Goal: Task Accomplishment & Management: Manage account settings

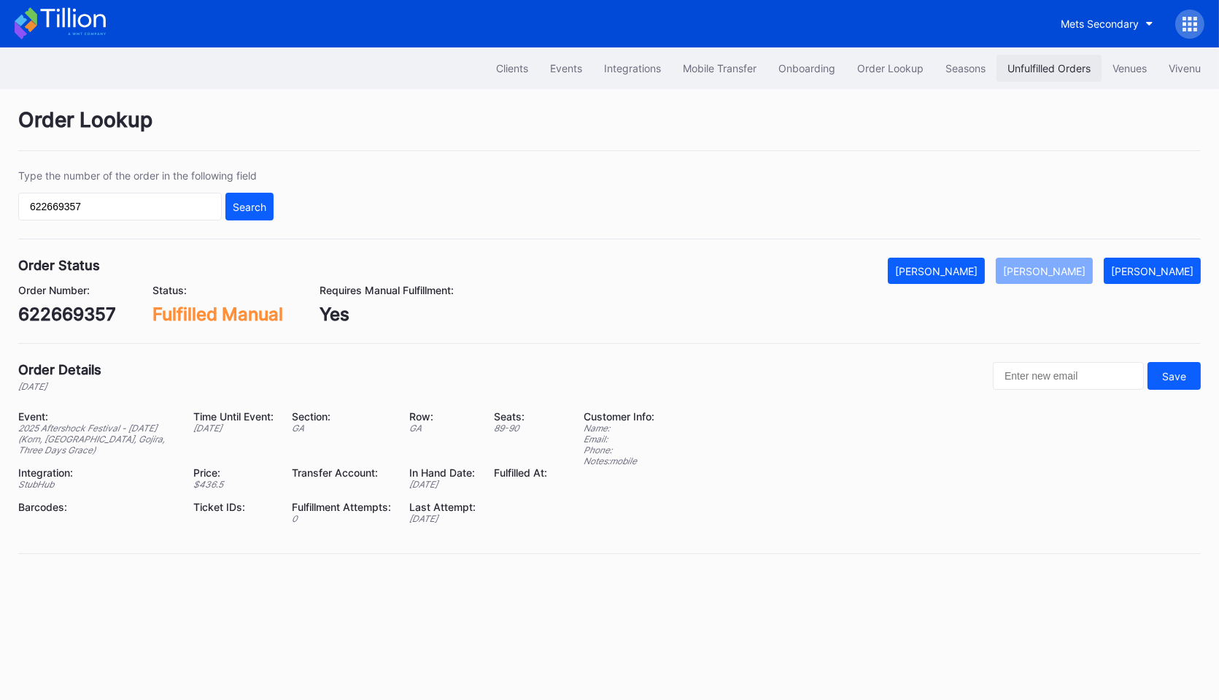
click at [1024, 68] on div "Unfulfilled Orders" at bounding box center [1048, 68] width 83 height 12
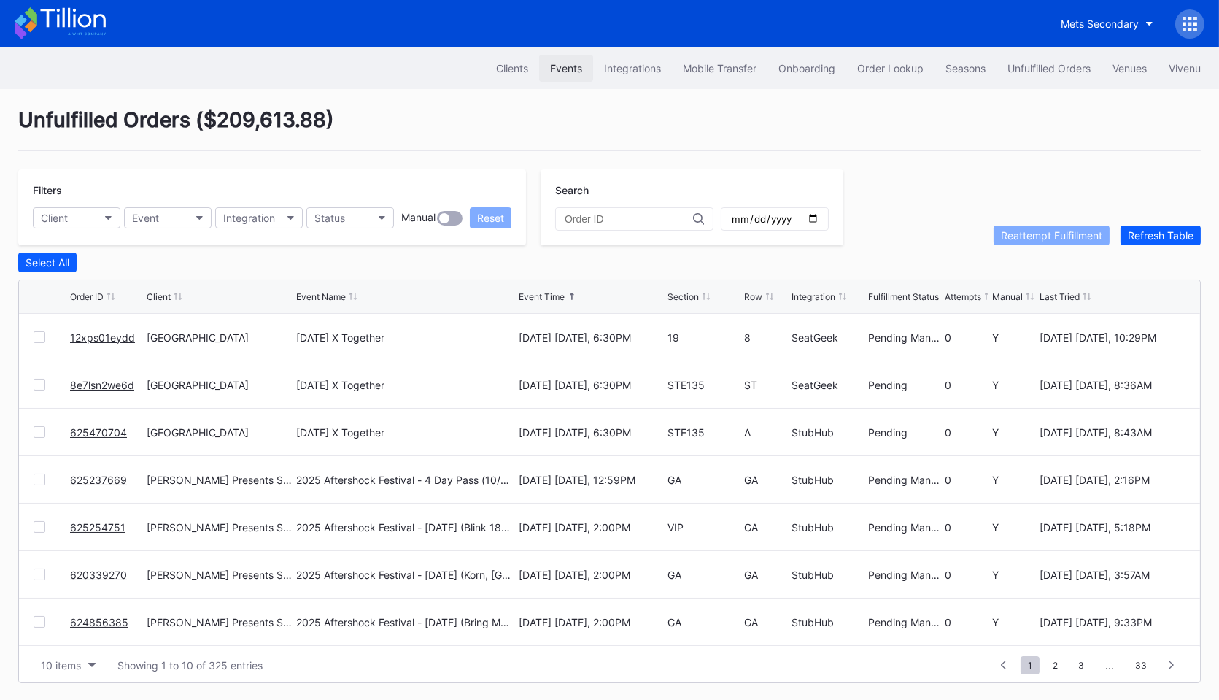
click at [567, 68] on div "Events" at bounding box center [566, 68] width 32 height 12
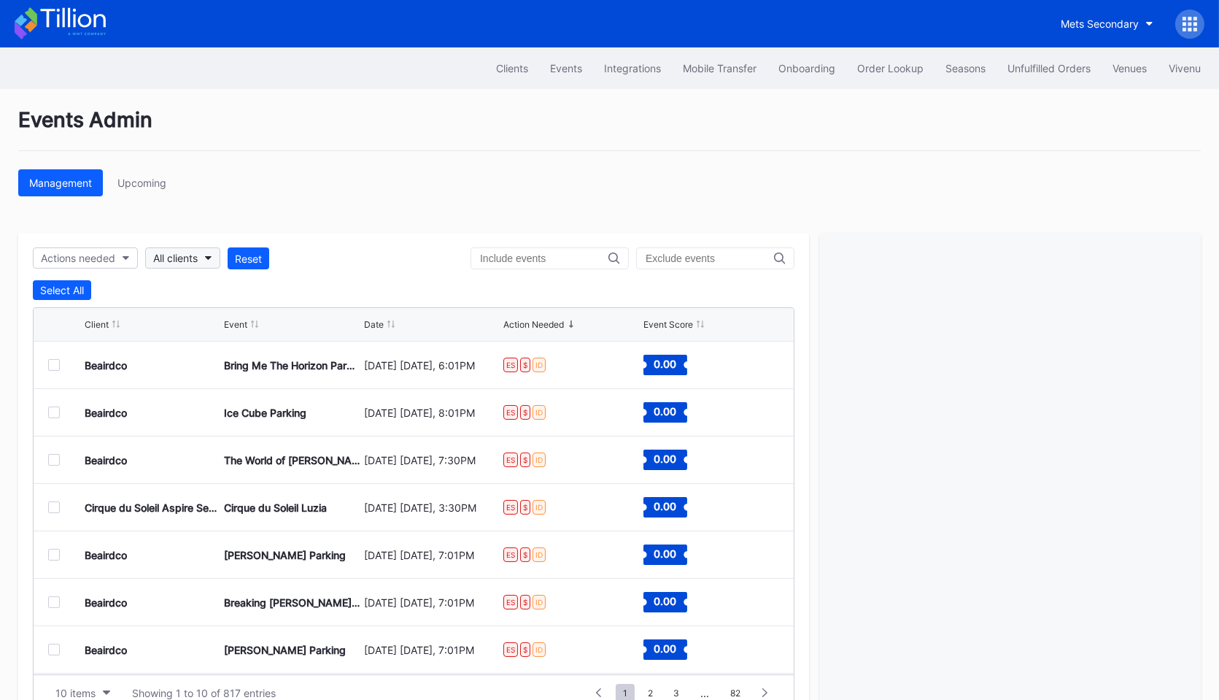
click at [196, 254] on div "All clients" at bounding box center [175, 258] width 44 height 12
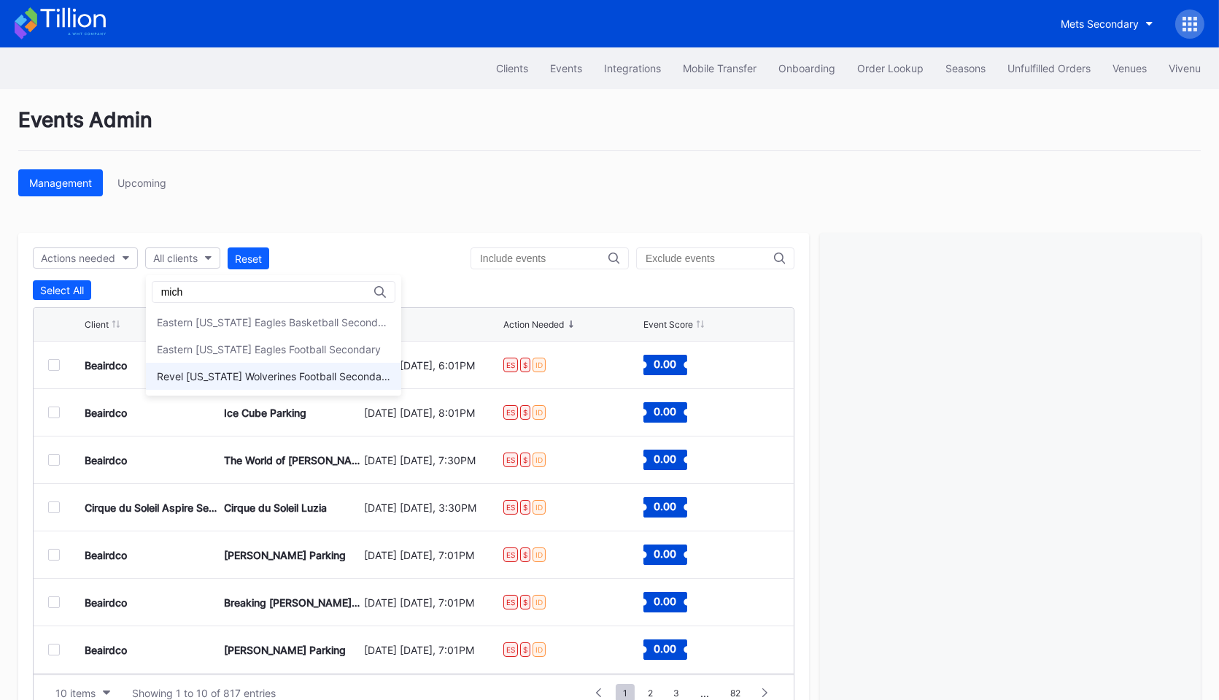
type input "mich"
click at [219, 375] on div "Revel [US_STATE] Wolverines Football Secondary" at bounding box center [273, 376] width 233 height 12
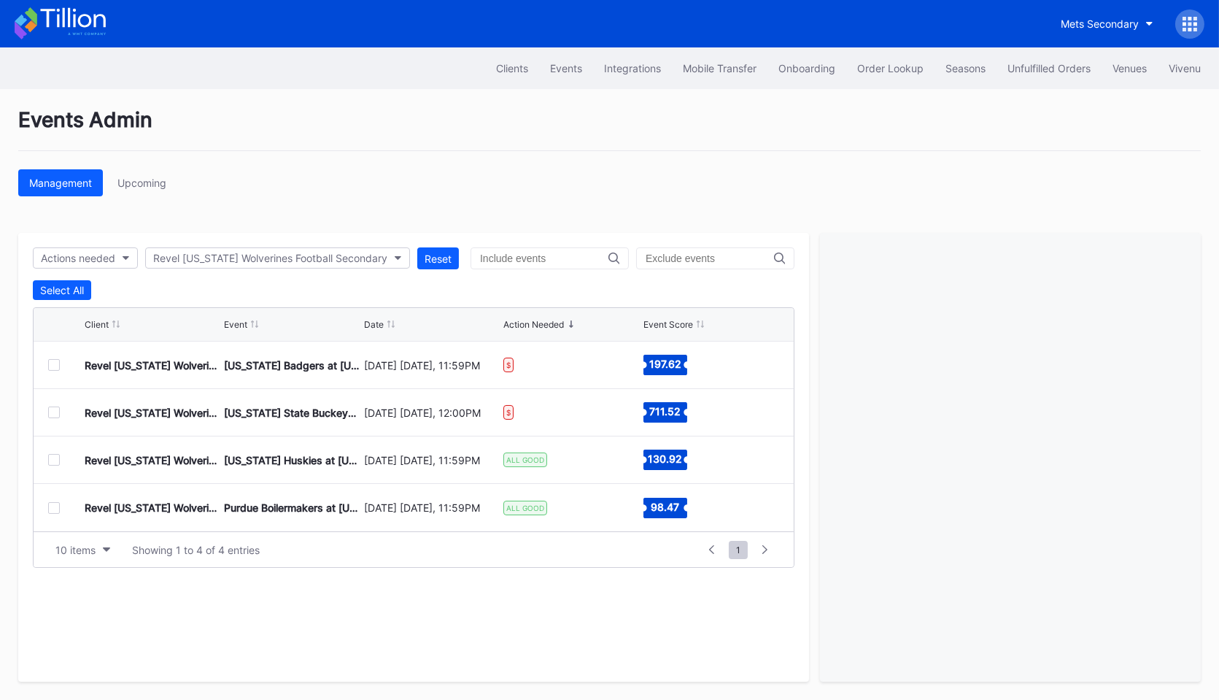
click at [48, 409] on div at bounding box center [54, 412] width 12 height 12
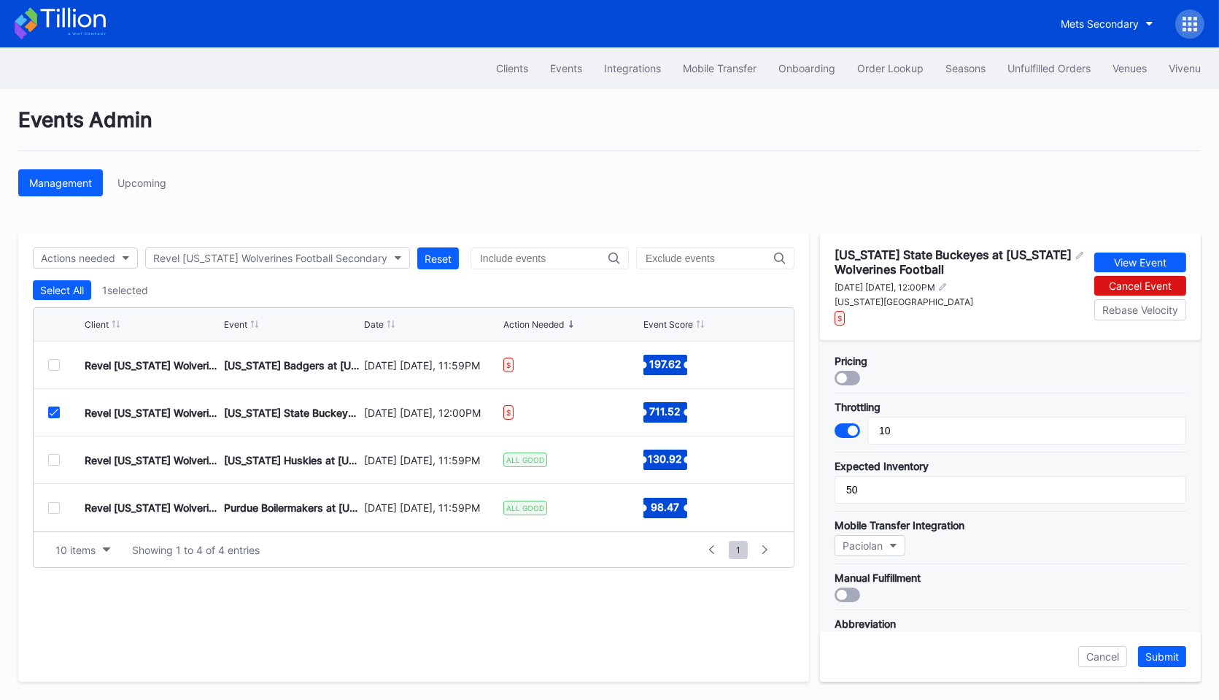
click at [849, 373] on div at bounding box center [848, 378] width 26 height 15
click at [1158, 659] on div "Submit" at bounding box center [1162, 656] width 34 height 12
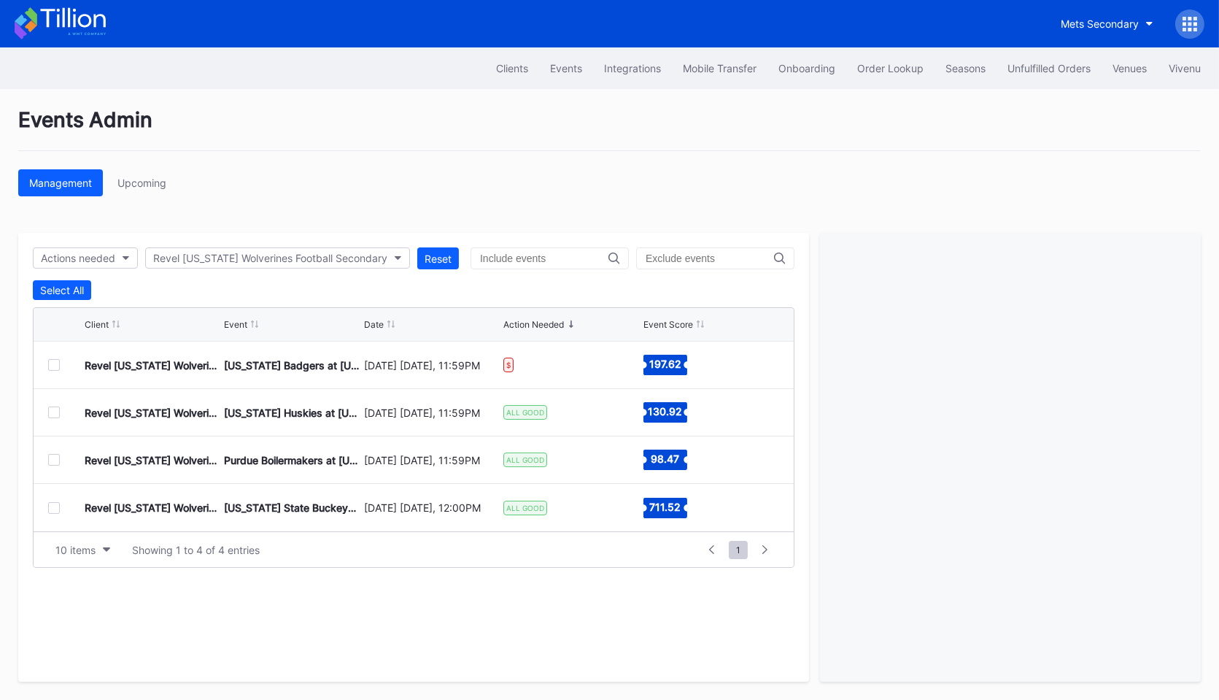
click at [50, 504] on div at bounding box center [54, 508] width 12 height 12
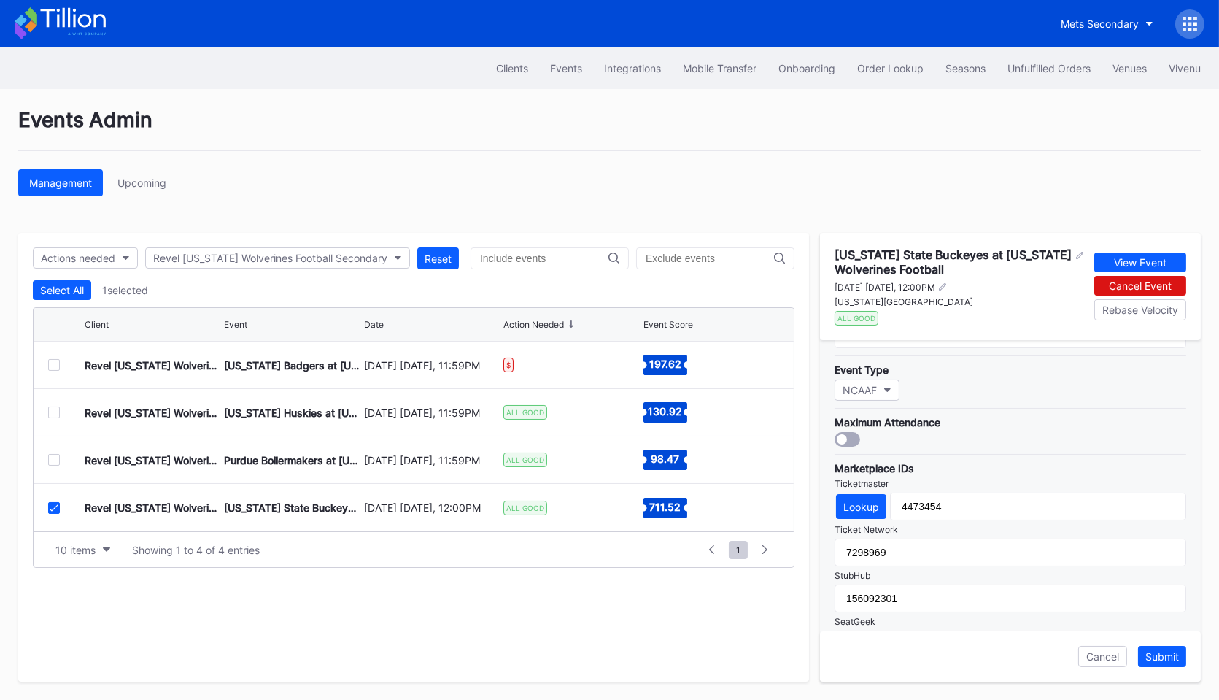
scroll to position [506, 0]
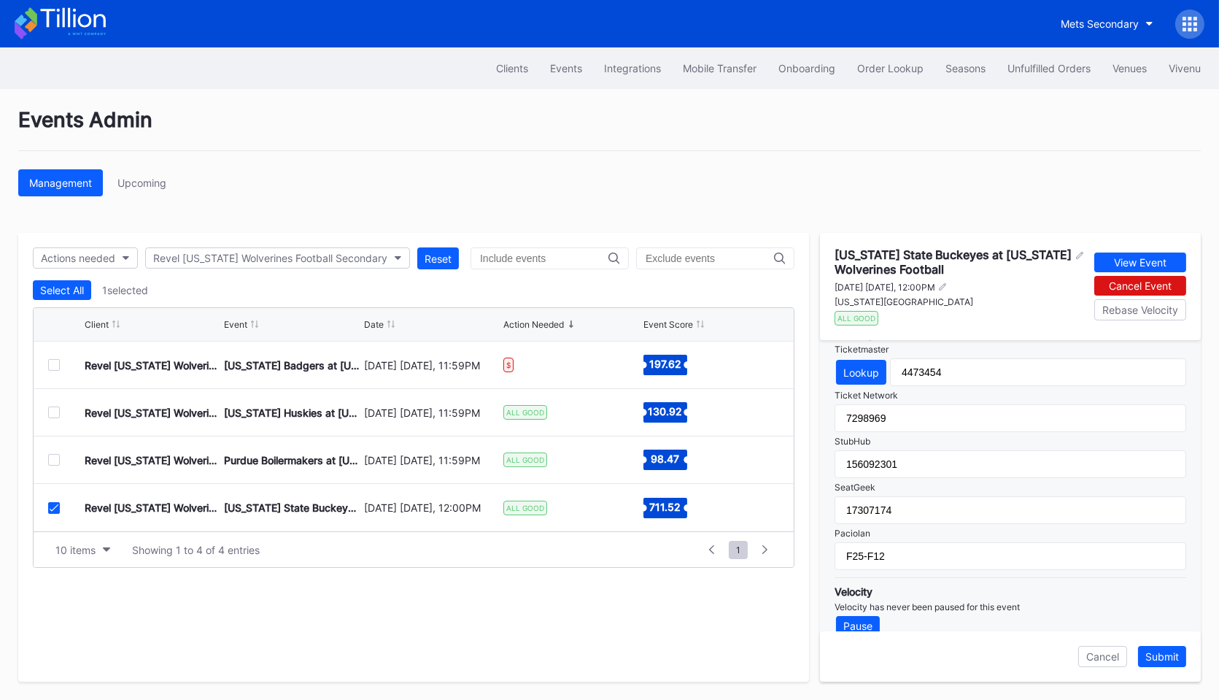
click at [50, 505] on icon at bounding box center [54, 507] width 9 height 7
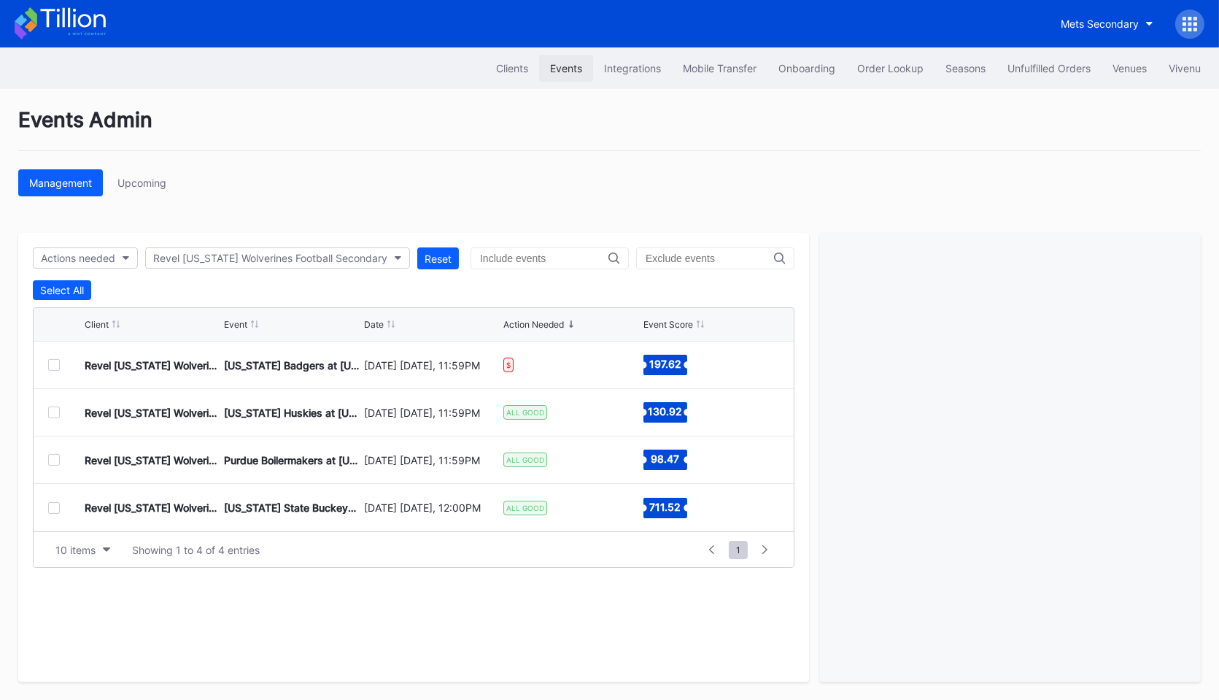
click at [554, 71] on div "Events" at bounding box center [566, 68] width 32 height 12
click at [496, 66] on div "Clients" at bounding box center [512, 68] width 32 height 12
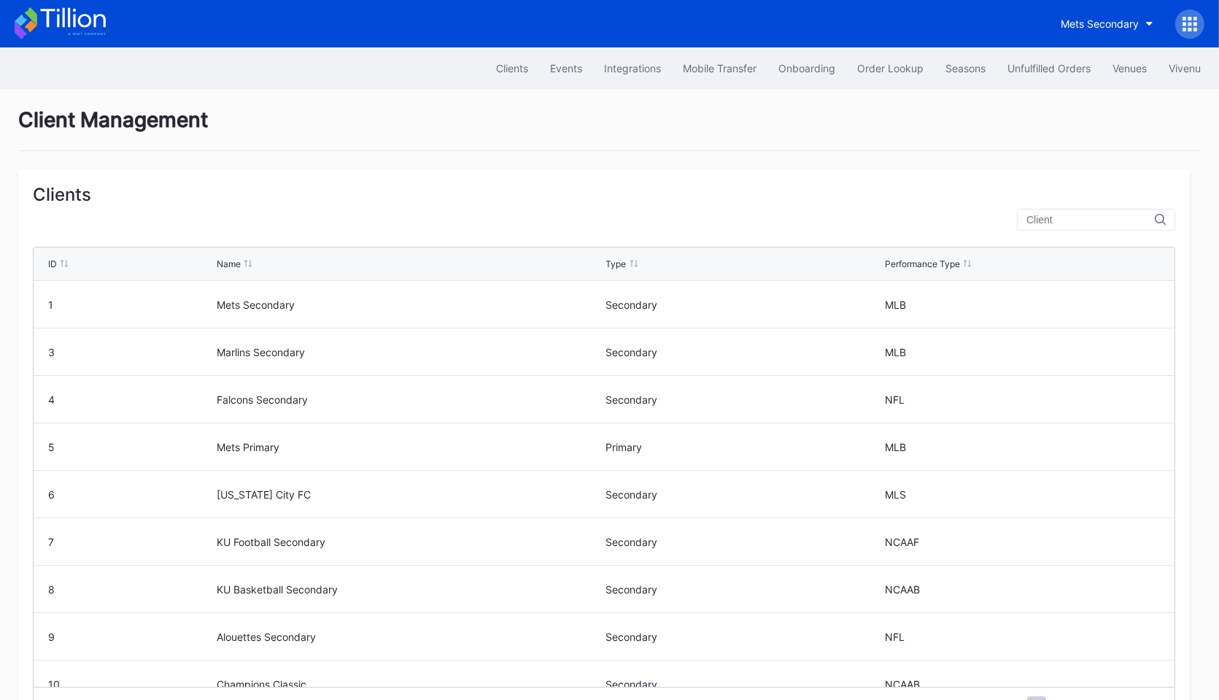
click at [1077, 220] on input "text" at bounding box center [1090, 220] width 128 height 12
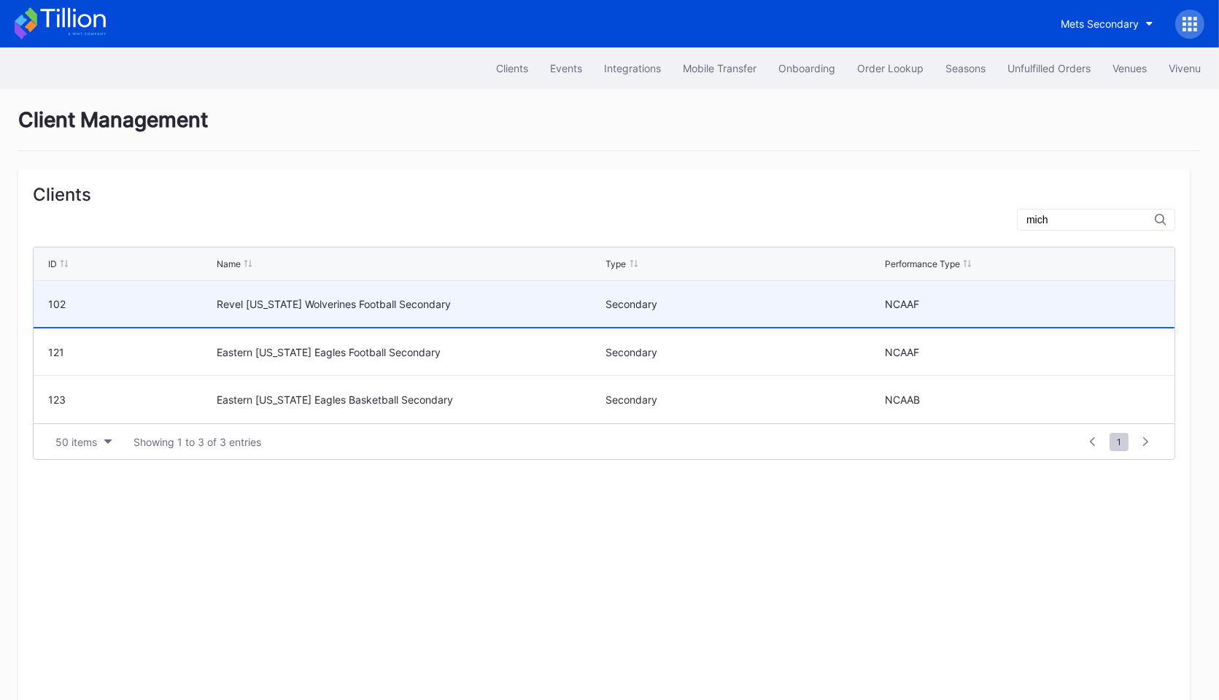
type input "mich"
click at [500, 303] on div "Revel Michigan Wolverines Football Secondary" at bounding box center [409, 304] width 385 height 12
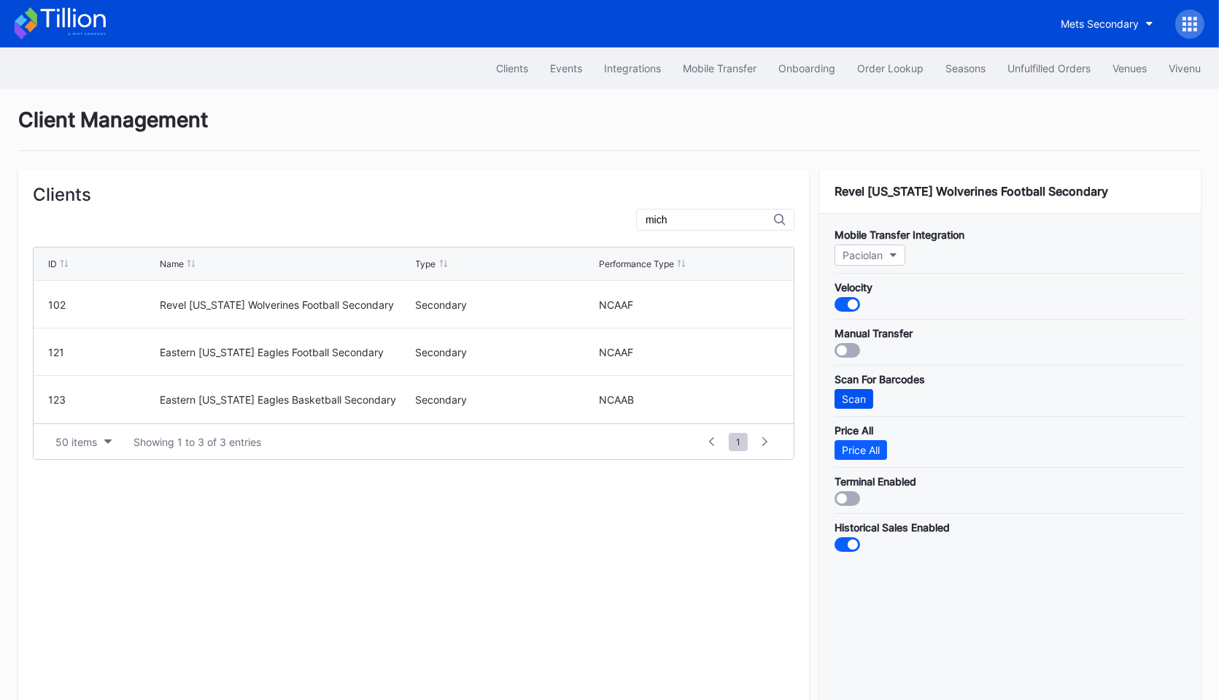
click at [863, 395] on div "Scan" at bounding box center [854, 398] width 24 height 12
click at [1042, 68] on div "Unfulfilled Orders" at bounding box center [1048, 68] width 83 height 12
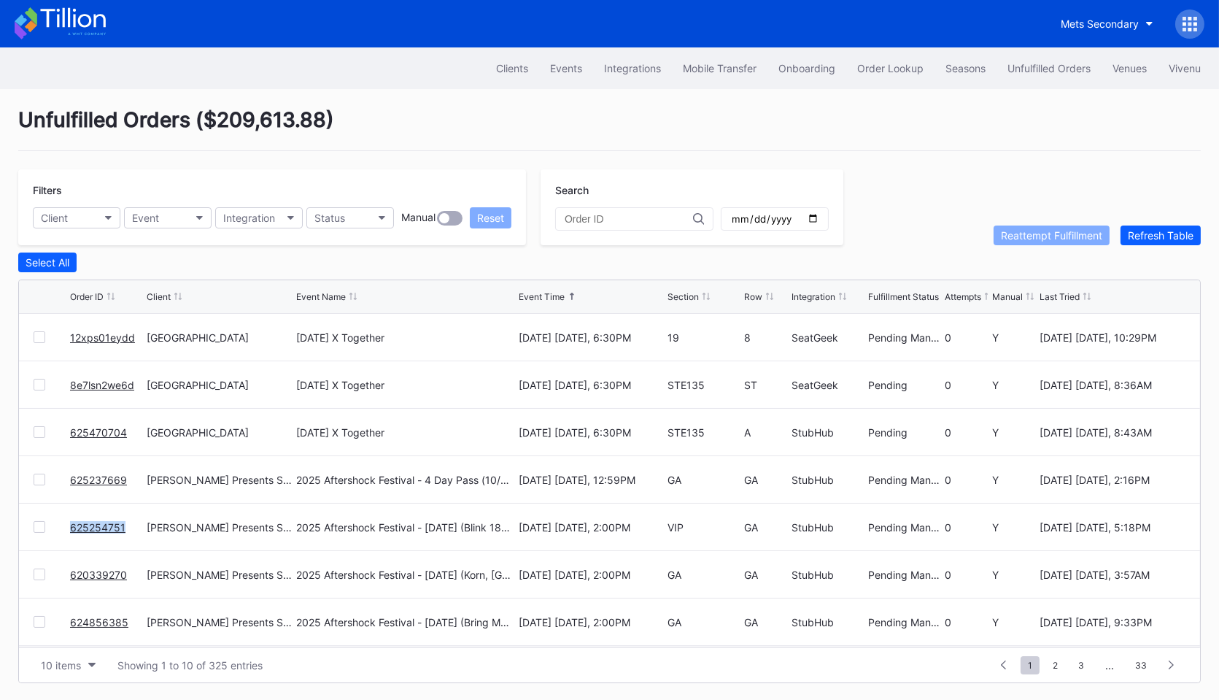
click at [96, 333] on link "12xps01eydd" at bounding box center [102, 337] width 65 height 12
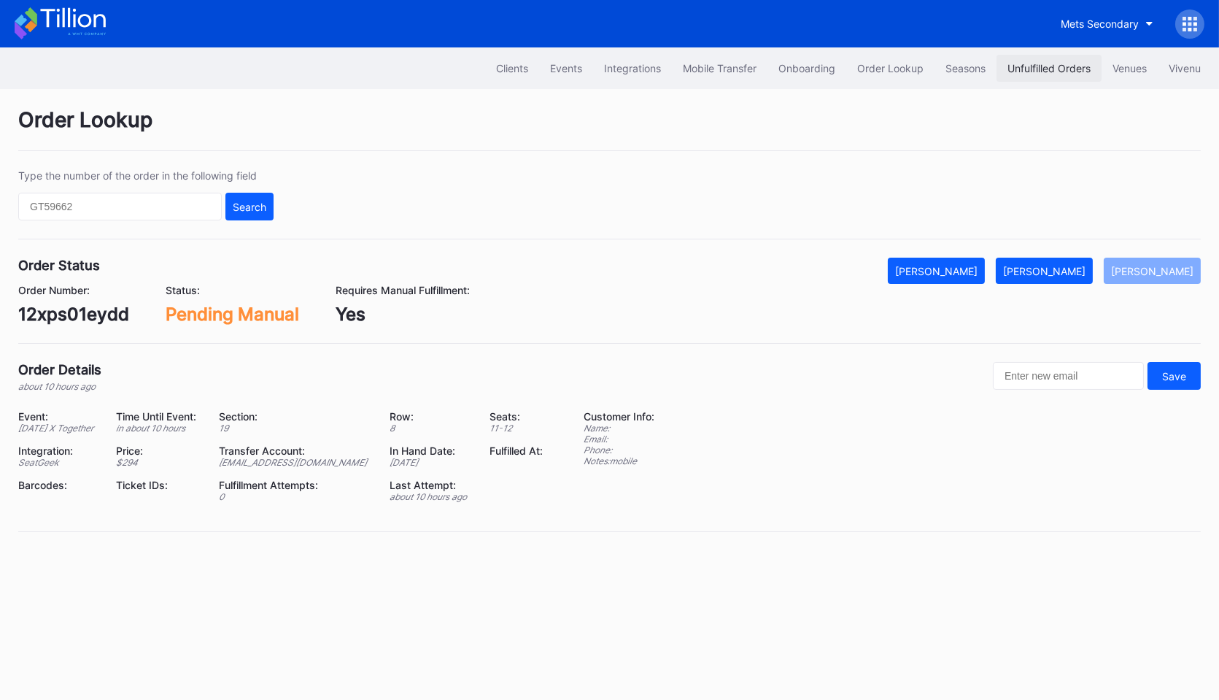
click at [1023, 68] on div "Unfulfilled Orders" at bounding box center [1048, 68] width 83 height 12
